Goal: Task Accomplishment & Management: Use online tool/utility

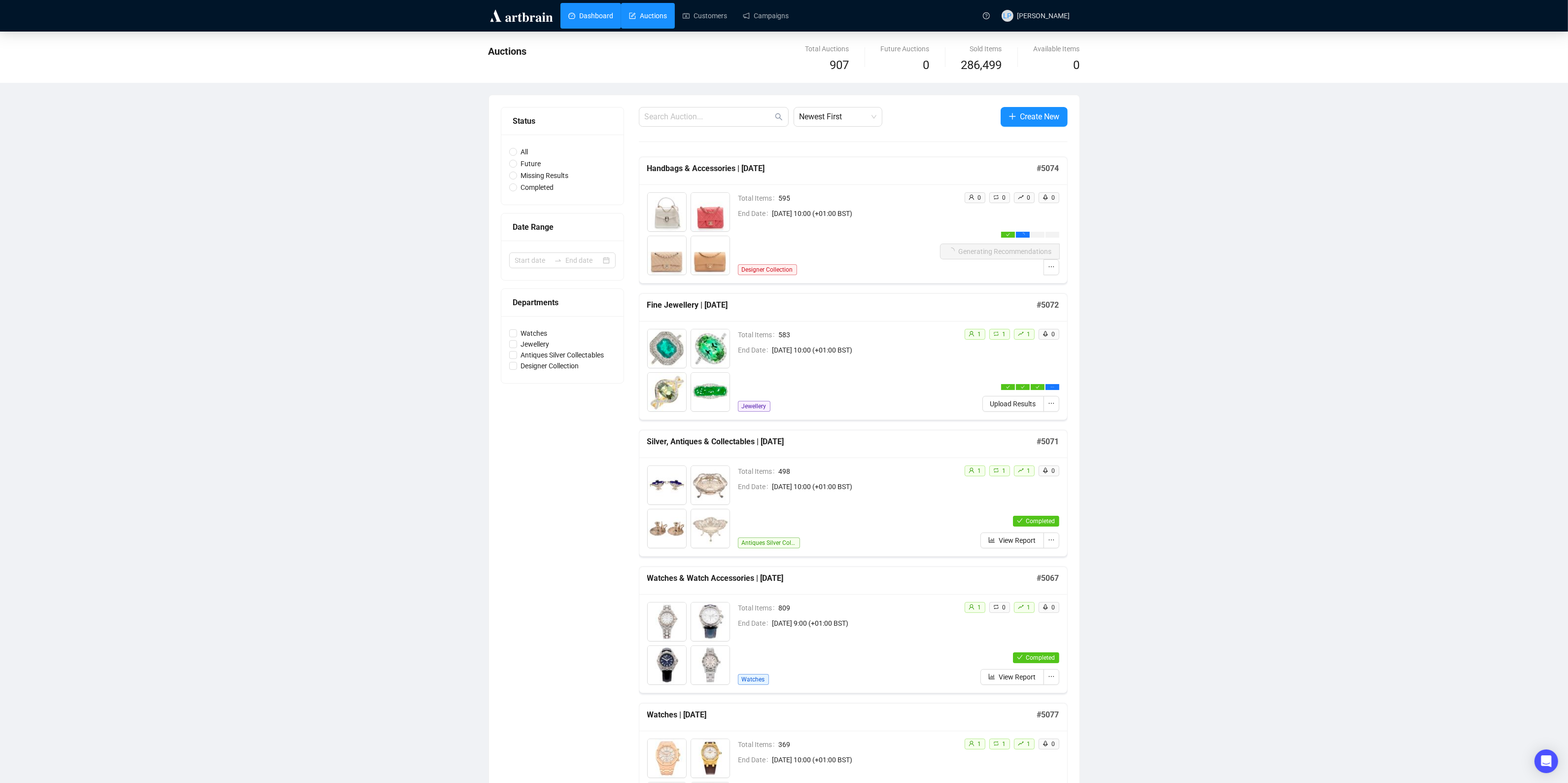
click at [588, 19] on link "Dashboard" at bounding box center [591, 16] width 45 height 26
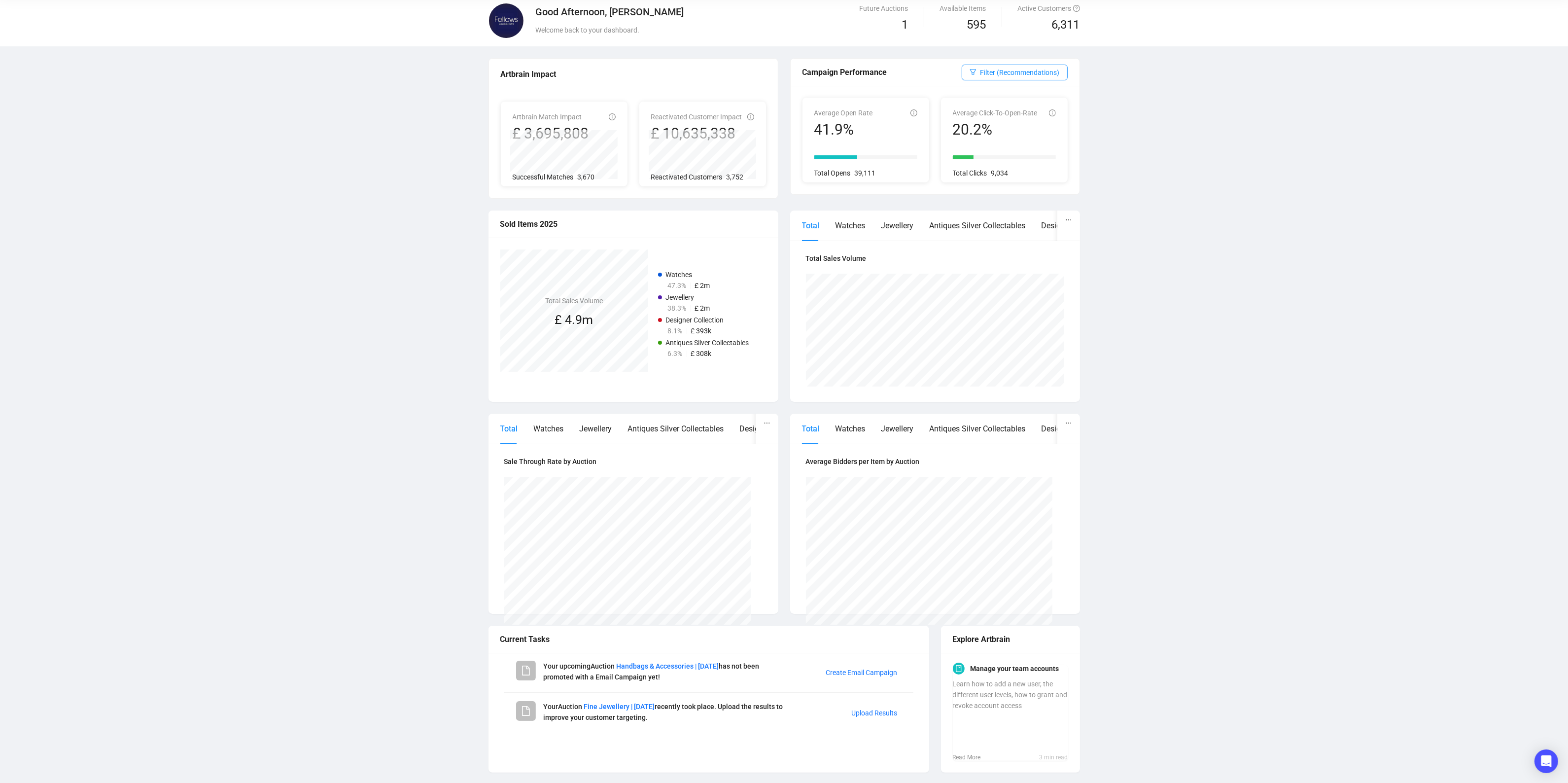
scroll to position [41, 0]
click at [870, 709] on link "Upload Results" at bounding box center [875, 712] width 46 height 8
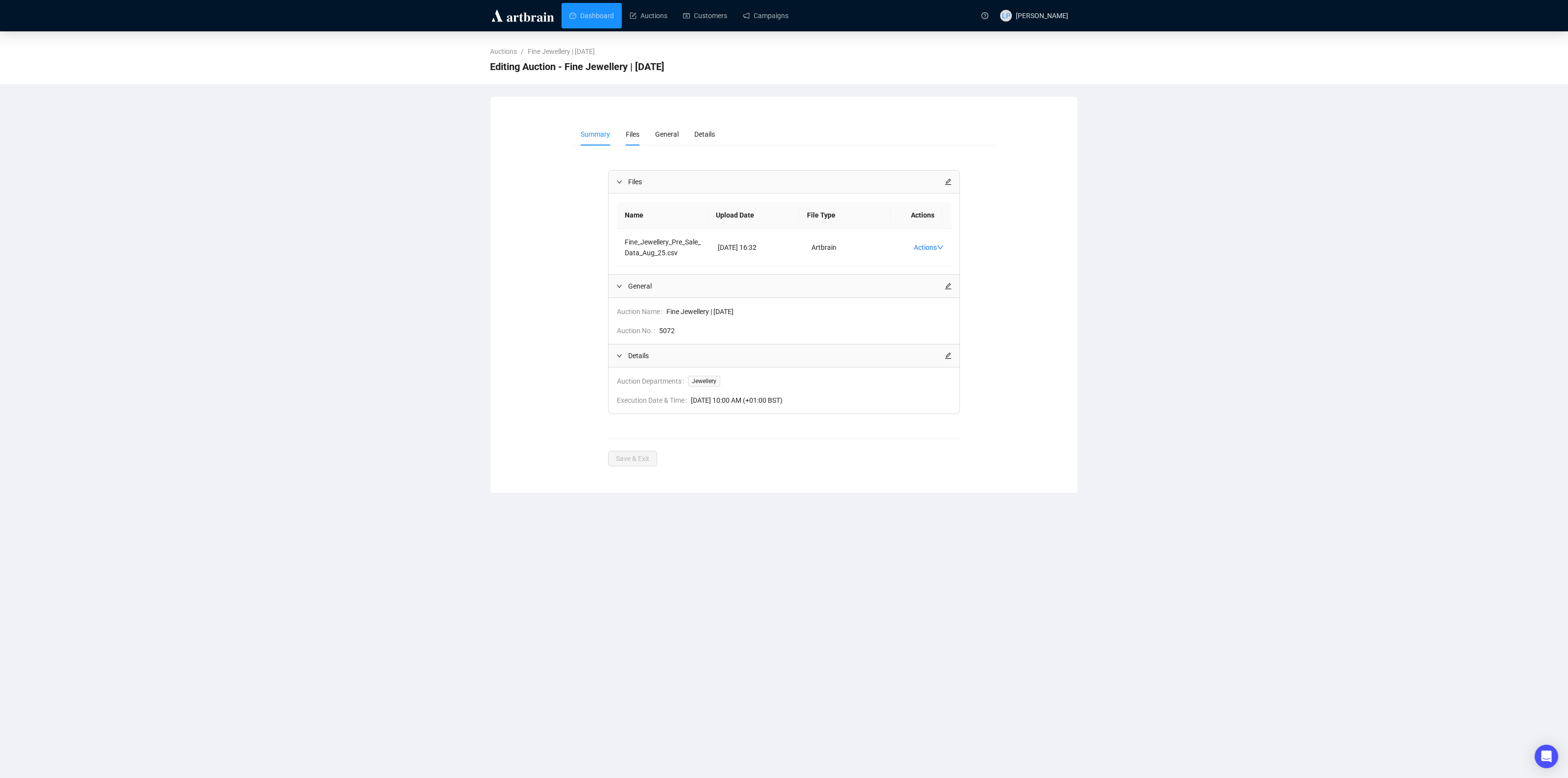
click at [635, 136] on span "Files" at bounding box center [632, 134] width 13 height 8
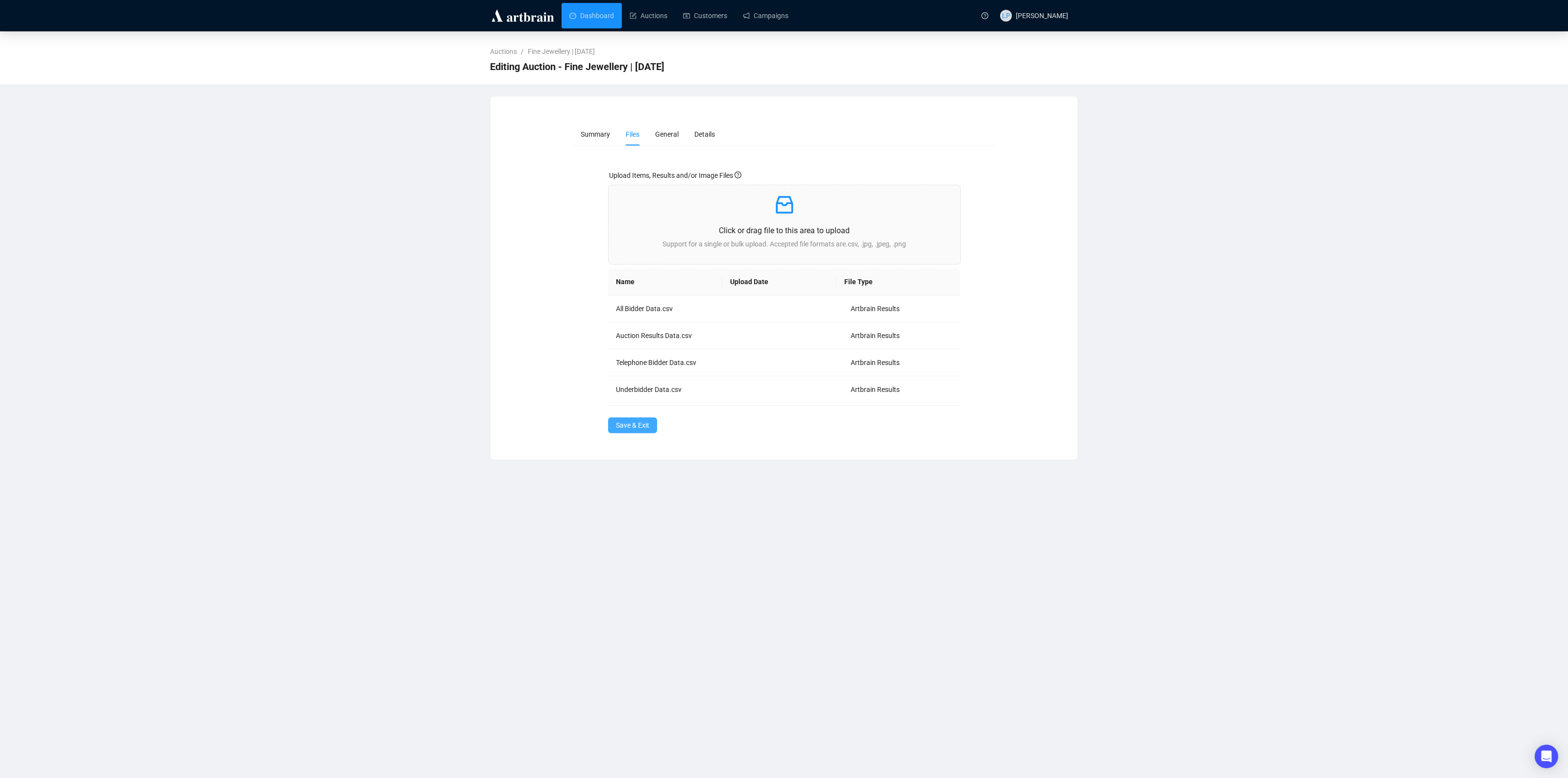
click at [632, 425] on span "Save & Exit" at bounding box center [632, 426] width 34 height 11
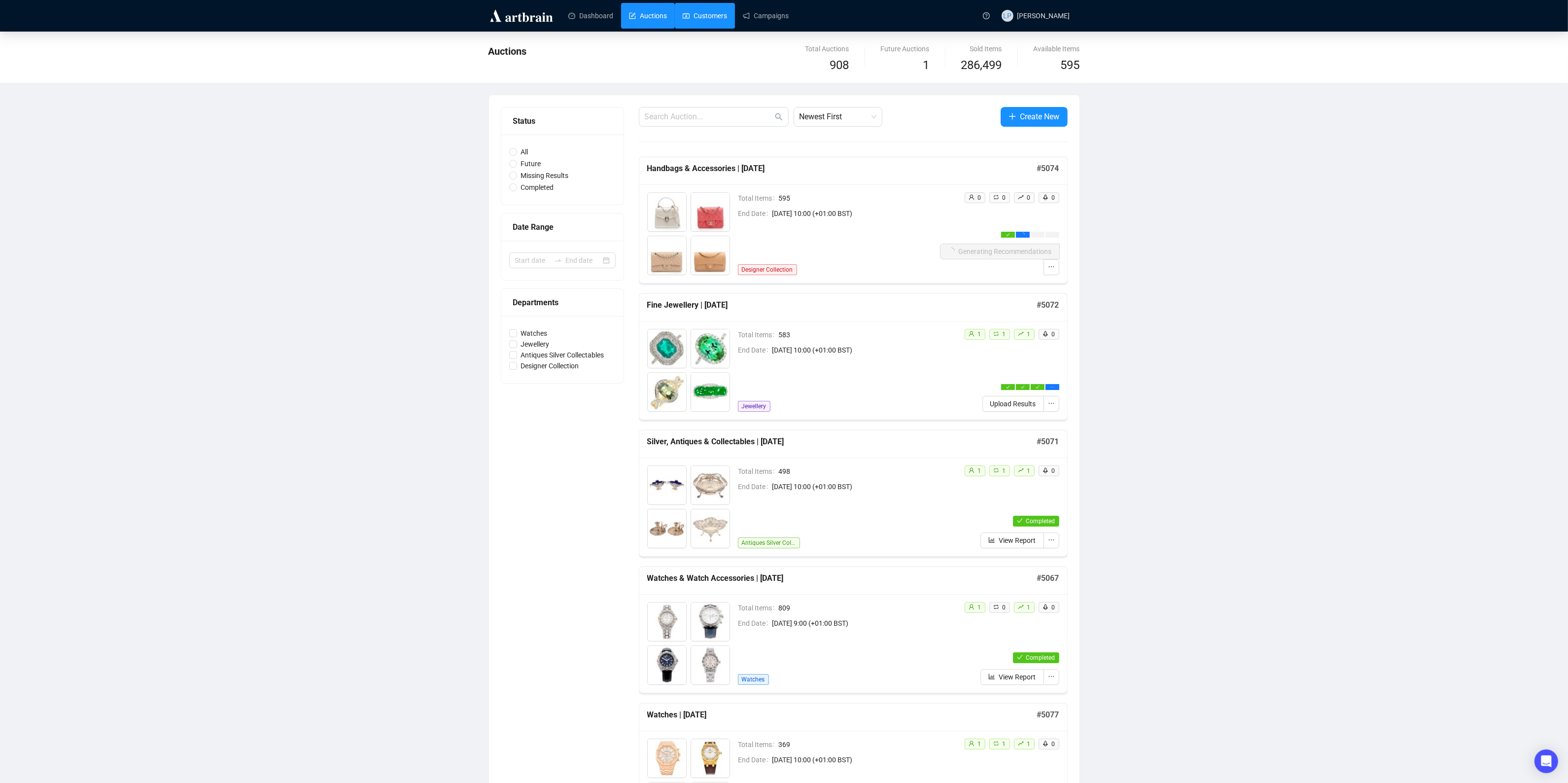
click at [707, 19] on link "Customers" at bounding box center [705, 16] width 44 height 26
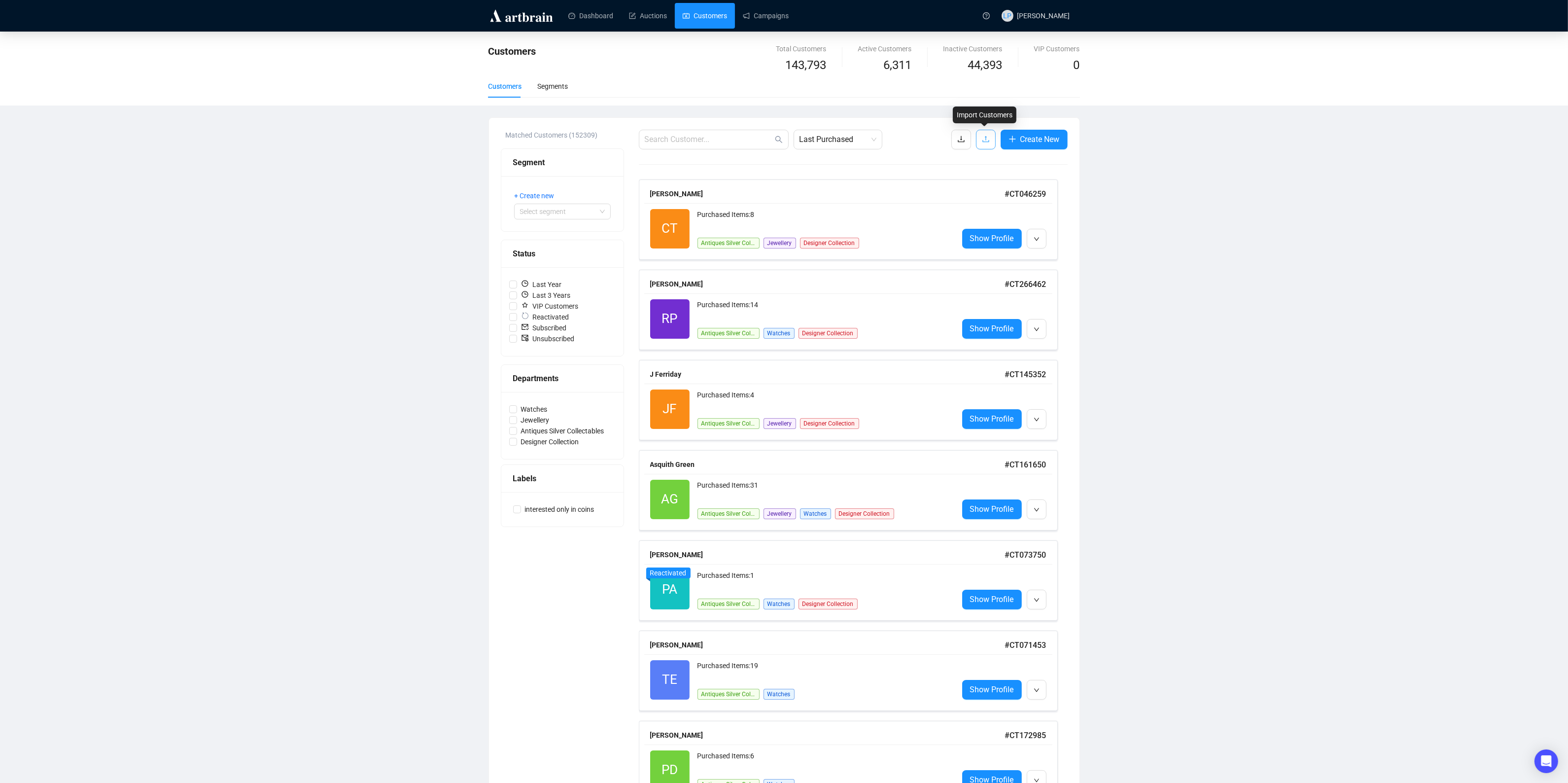
click at [982, 141] on icon "upload" at bounding box center [986, 139] width 8 height 8
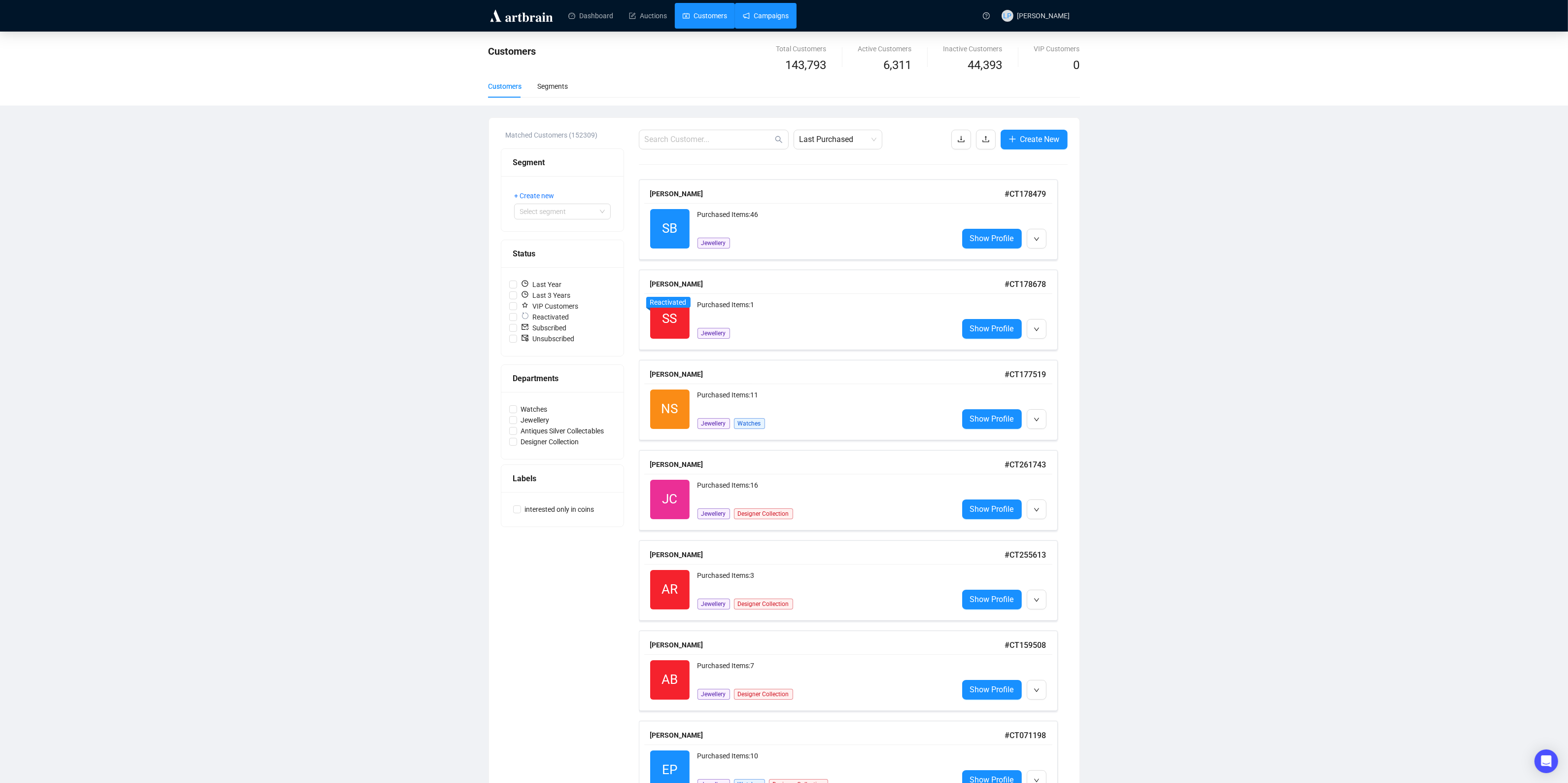
click at [743, 17] on link "Campaigns" at bounding box center [766, 16] width 46 height 26
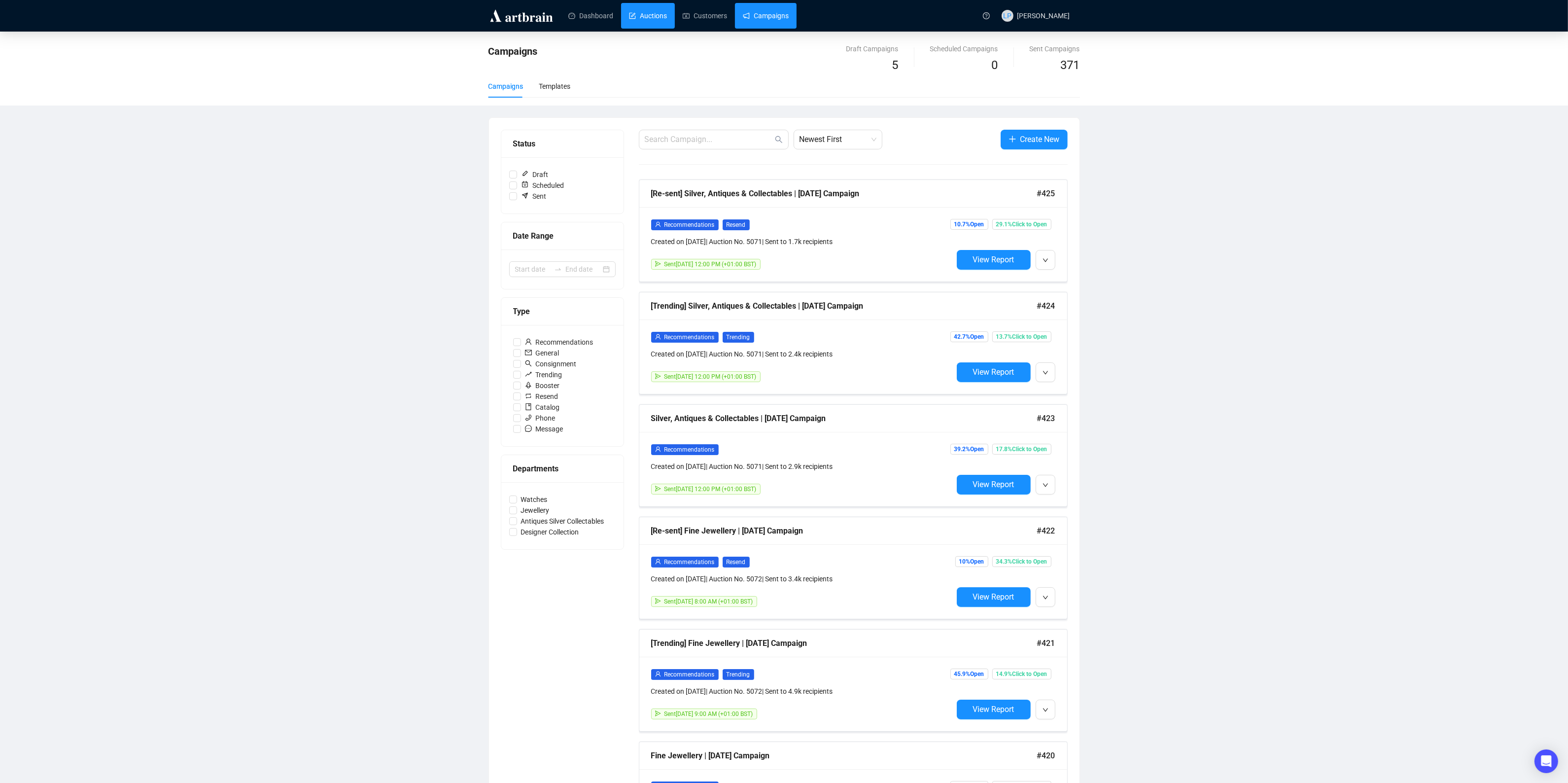
click at [629, 21] on link "Auctions" at bounding box center [648, 16] width 38 height 26
